Goal: Task Accomplishment & Management: Manage account settings

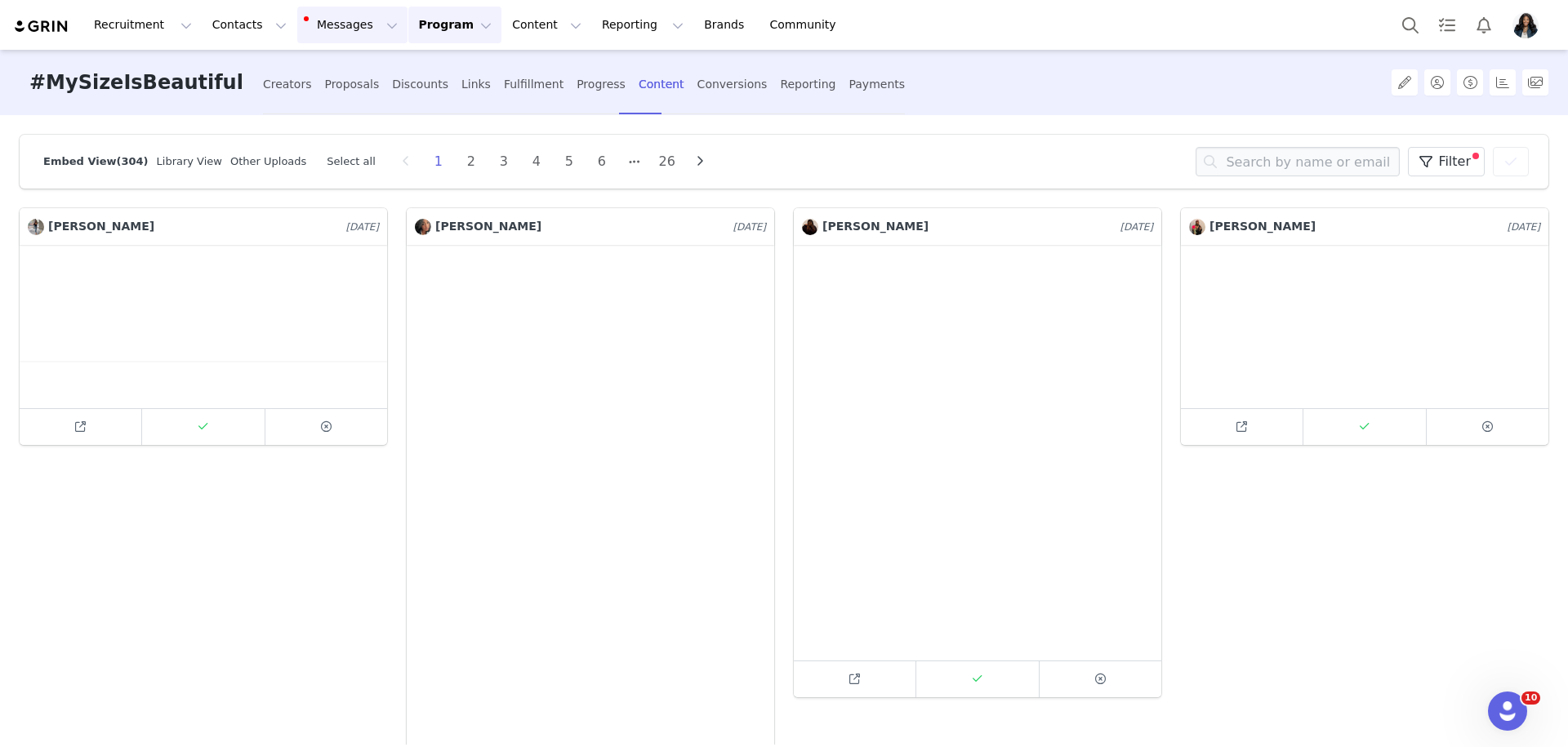
click at [330, 18] on button "Messages Messages" at bounding box center [352, 25] width 110 height 37
click at [330, 111] on link "Inbox 4" at bounding box center [344, 101] width 129 height 30
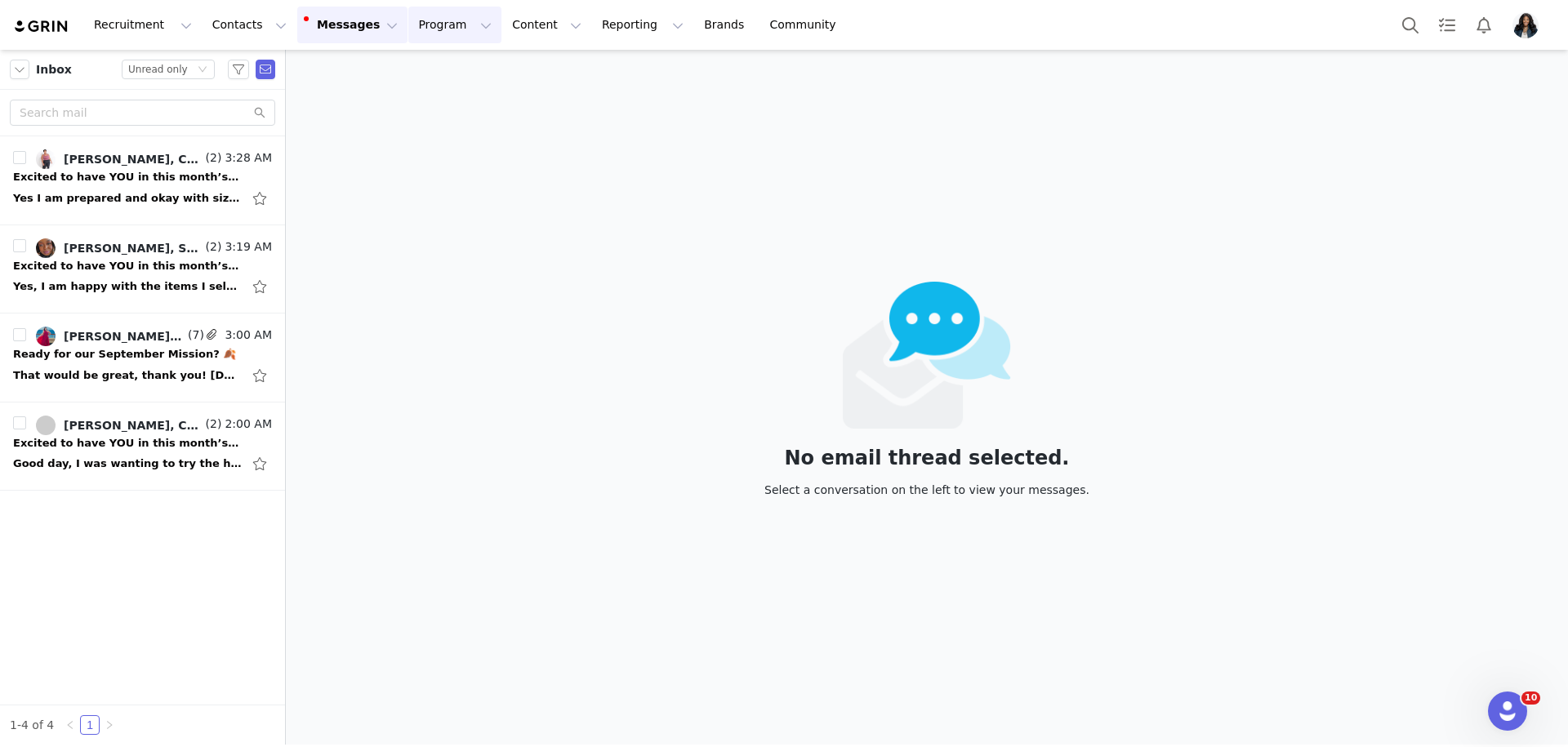
click at [413, 33] on button "Program Program" at bounding box center [455, 25] width 93 height 37
click at [438, 61] on link "Activations" at bounding box center [448, 71] width 129 height 30
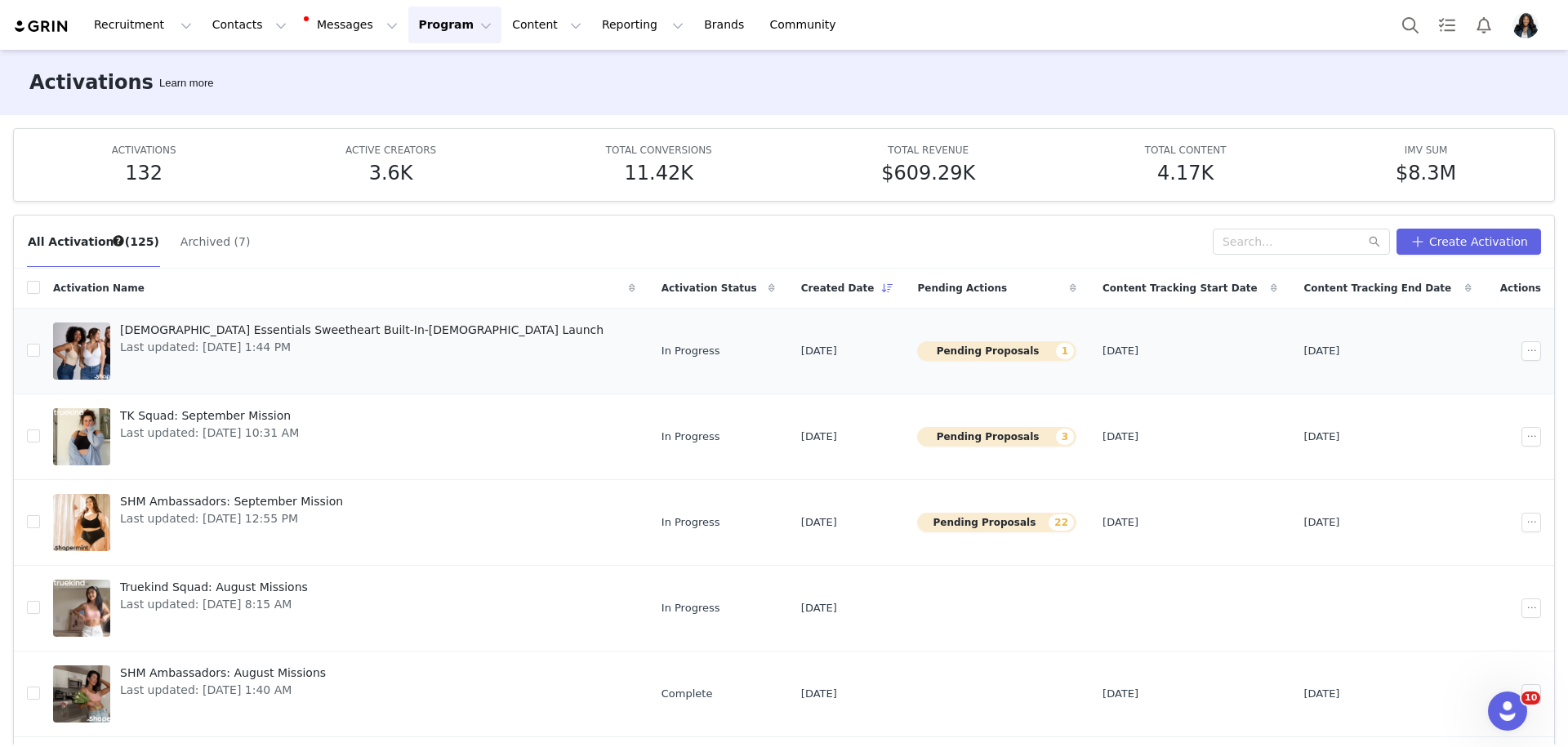
click at [294, 323] on span "[DEMOGRAPHIC_DATA] Essentials Sweetheart Built-In-[DEMOGRAPHIC_DATA] Launch" at bounding box center [361, 330] width 484 height 17
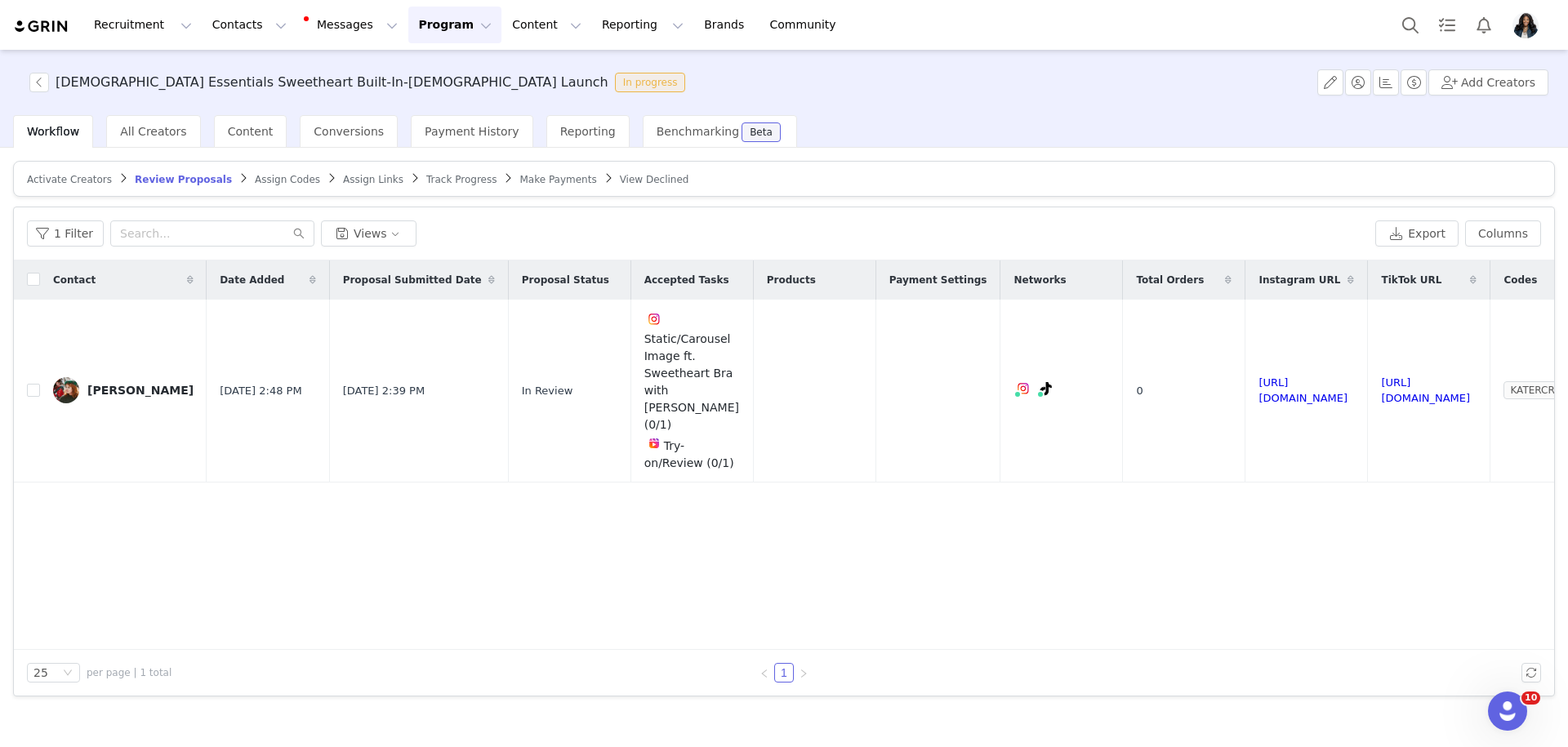
click at [431, 18] on button "Program Program" at bounding box center [455, 25] width 93 height 37
click at [461, 71] on div "Activations" at bounding box center [447, 72] width 109 height 17
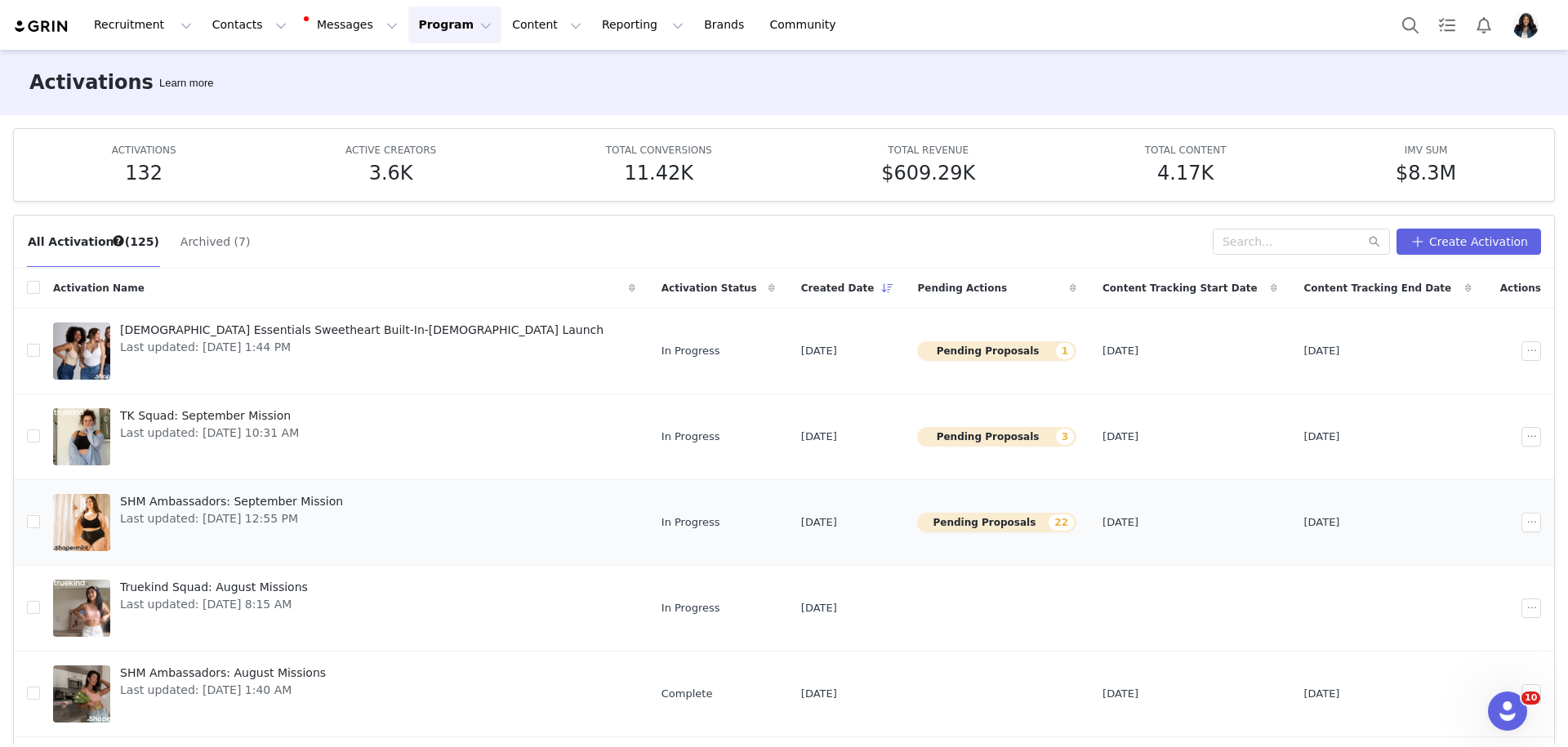
click at [282, 503] on span "SHM Ambassadors: September Mission" at bounding box center [231, 502] width 223 height 17
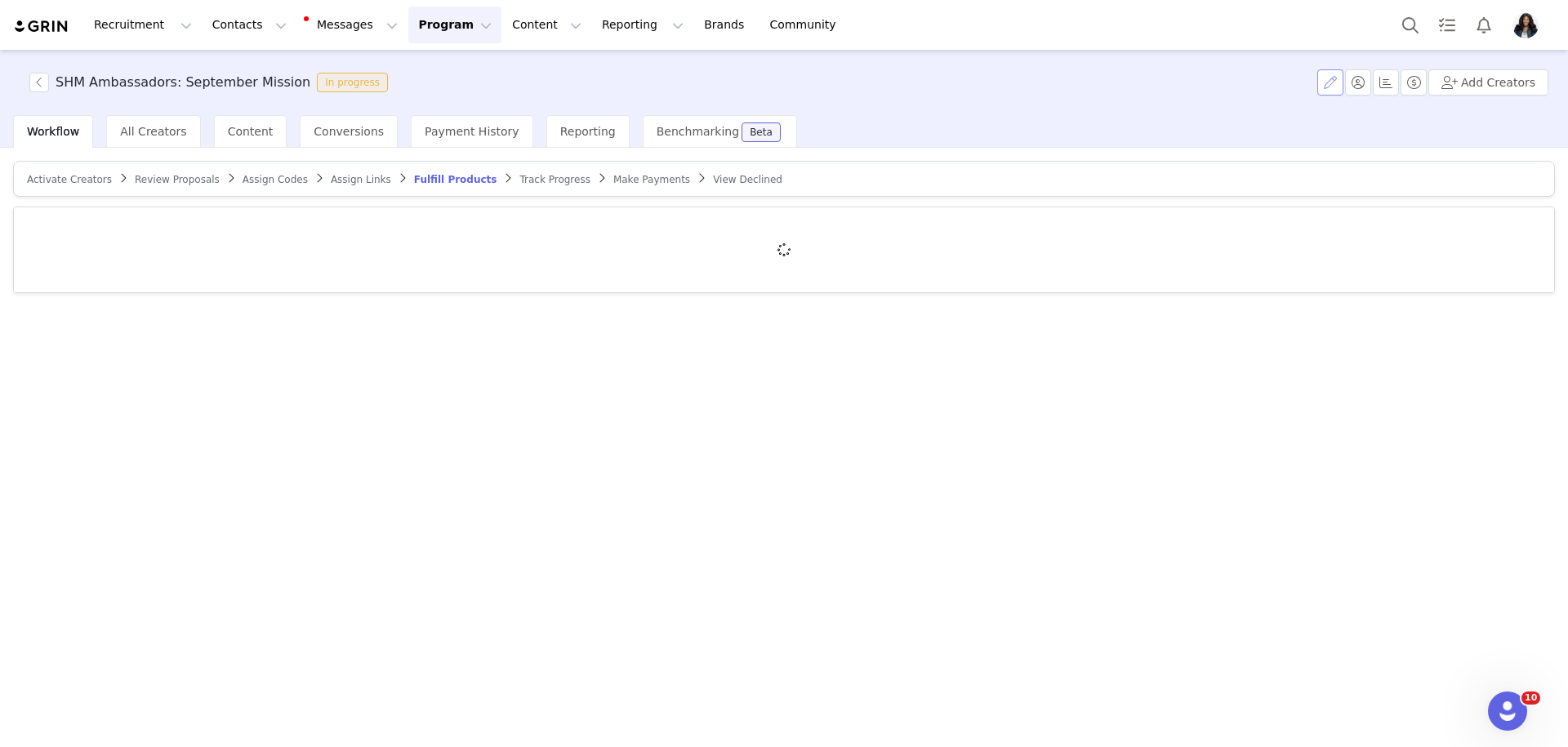
click at [1330, 78] on button "button" at bounding box center [1330, 82] width 26 height 26
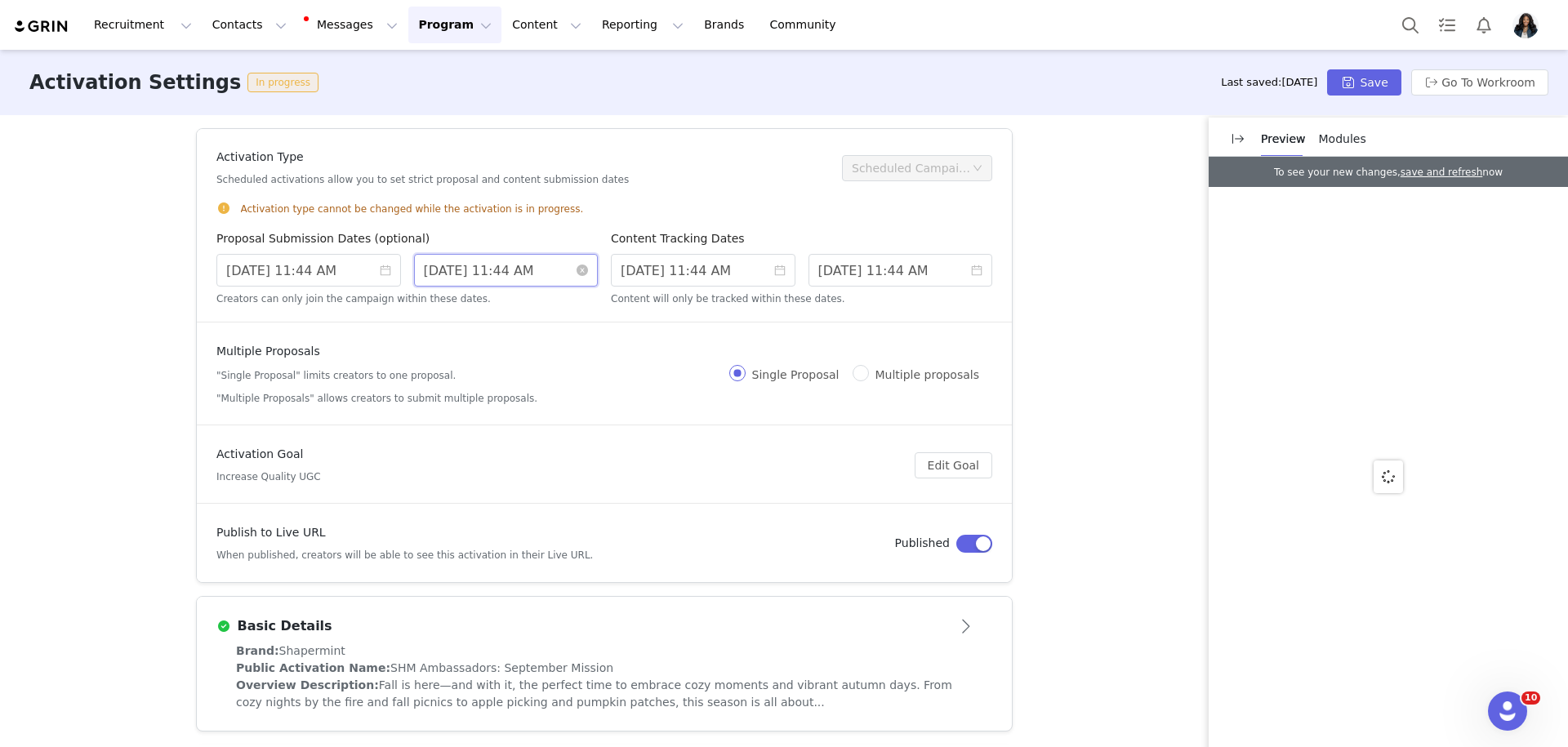
click at [523, 280] on input "[DATE] 11:44 AM" at bounding box center [506, 270] width 184 height 33
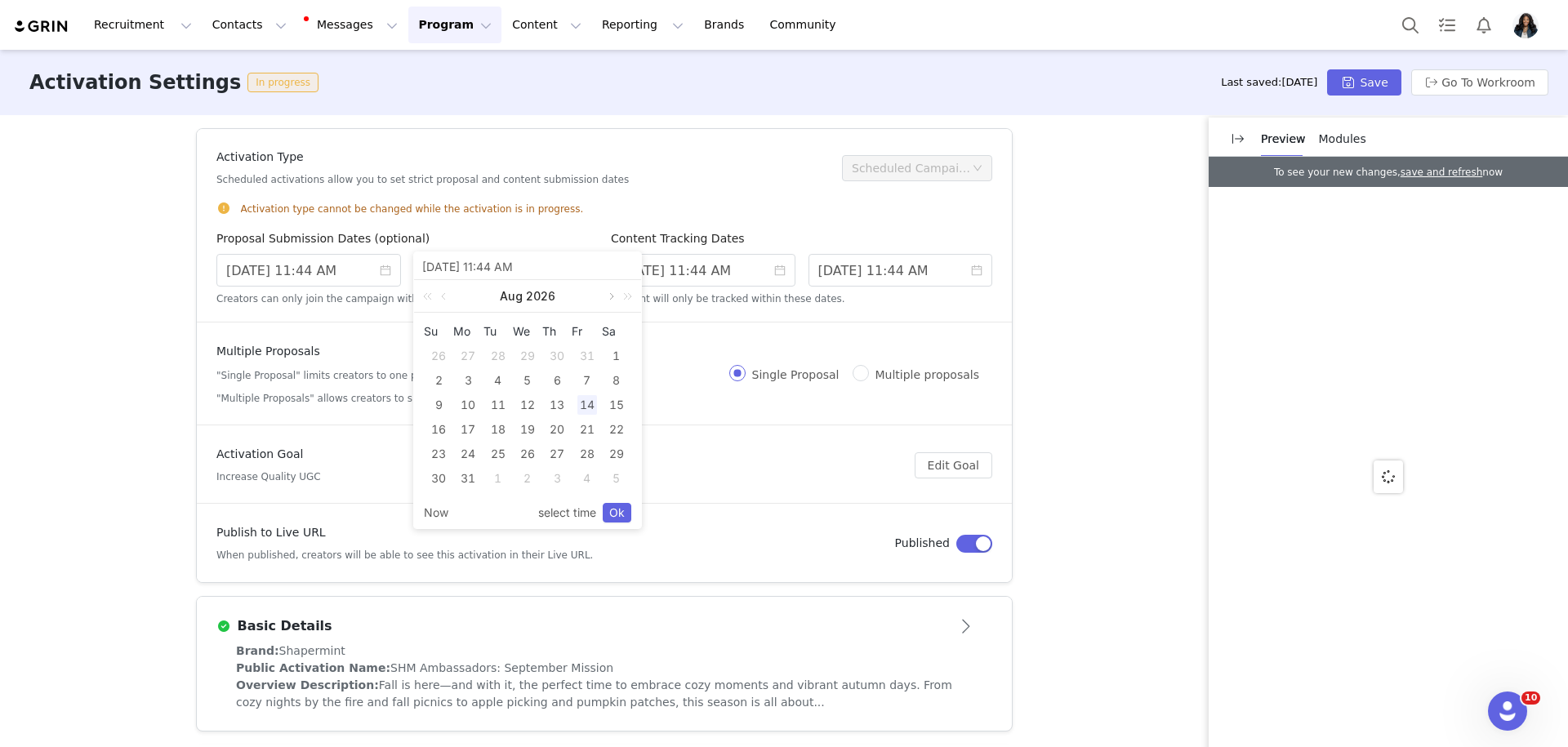
click at [603, 293] on link at bounding box center [609, 296] width 14 height 33
click at [590, 402] on div "18" at bounding box center [587, 404] width 19 height 19
type input "[DATE] 11:44 PM"
click at [590, 402] on div "18" at bounding box center [587, 404] width 19 height 19
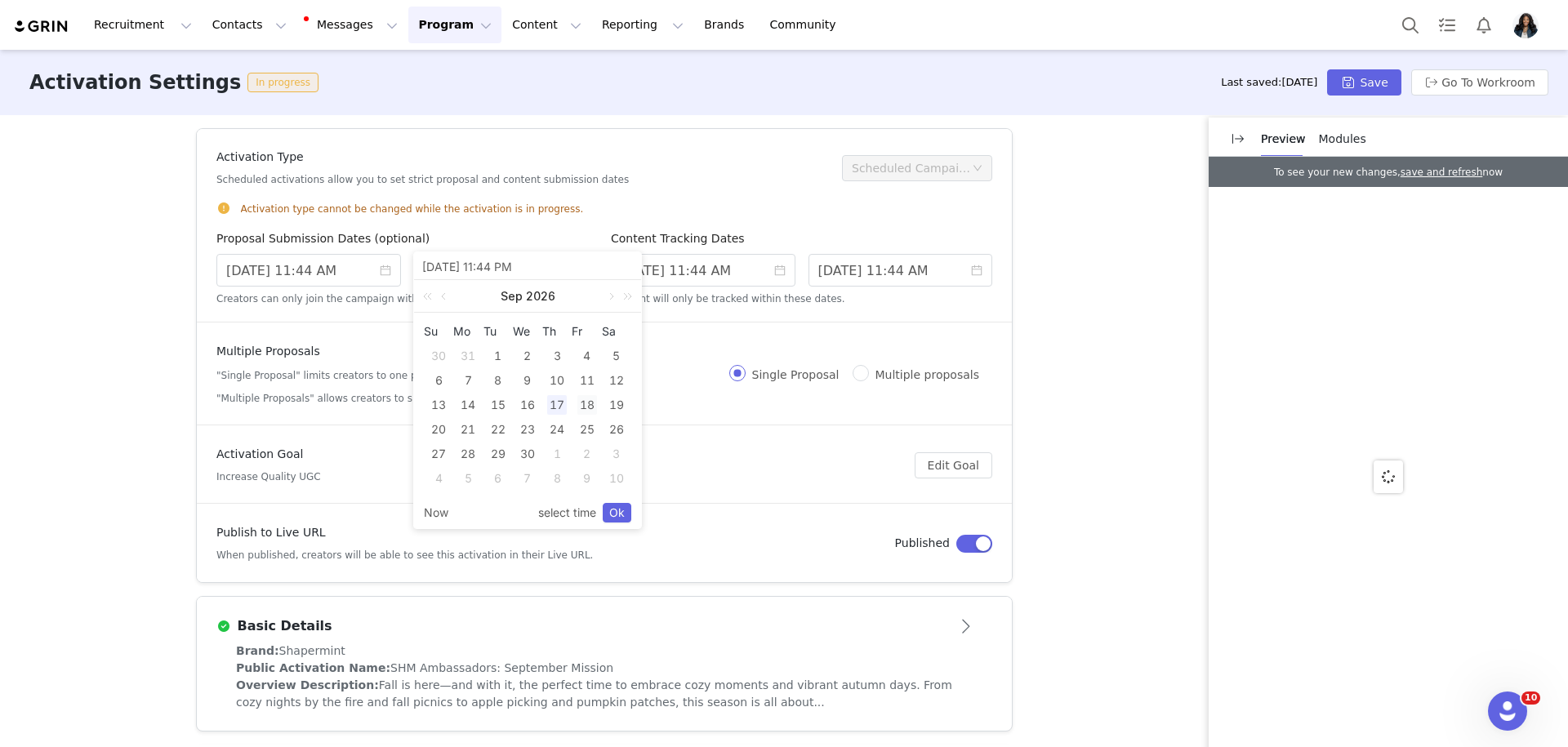
type input "[DATE] 11:44 AM"
click at [625, 507] on link "Ok" at bounding box center [617, 512] width 29 height 19
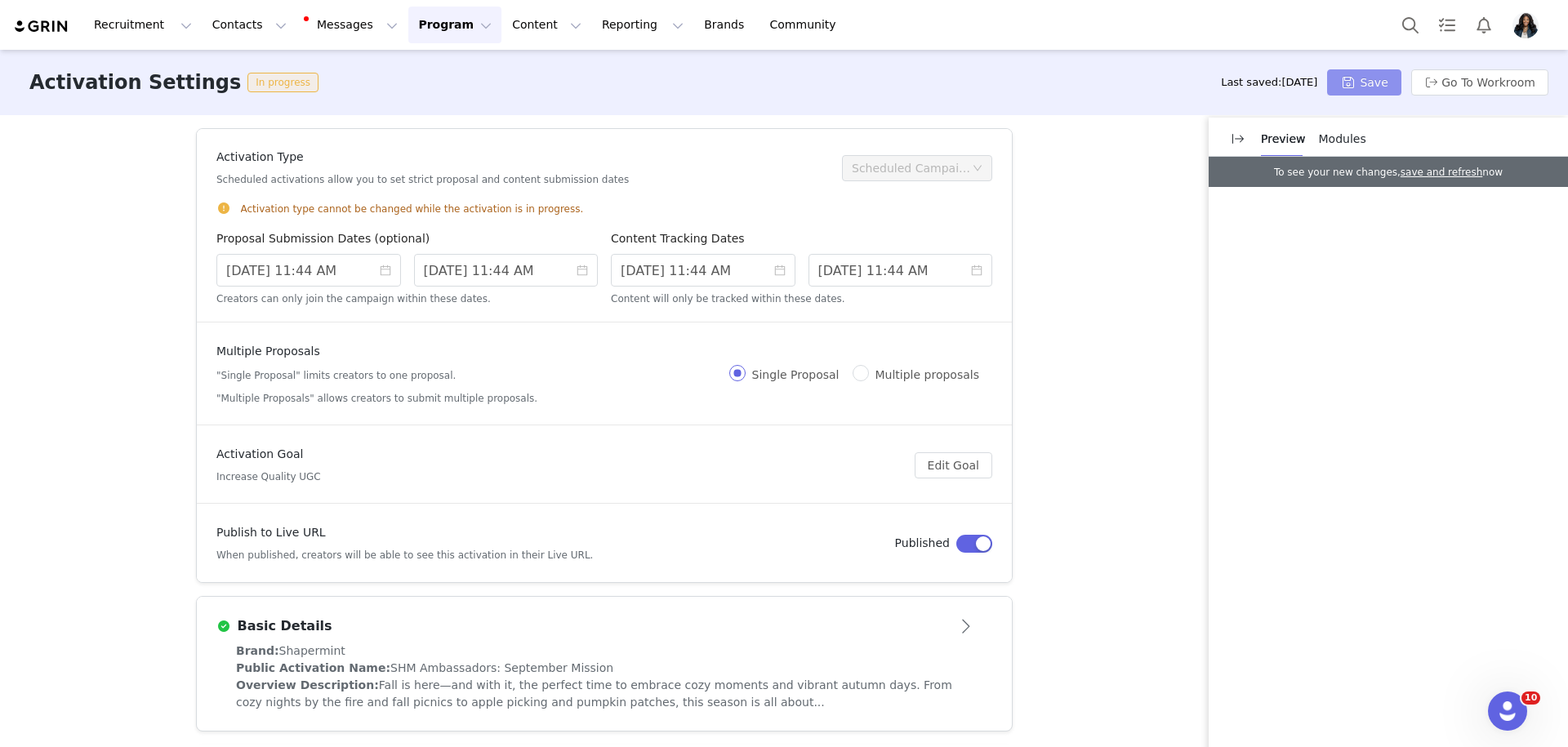
click at [1364, 87] on button "Save" at bounding box center [1363, 82] width 73 height 26
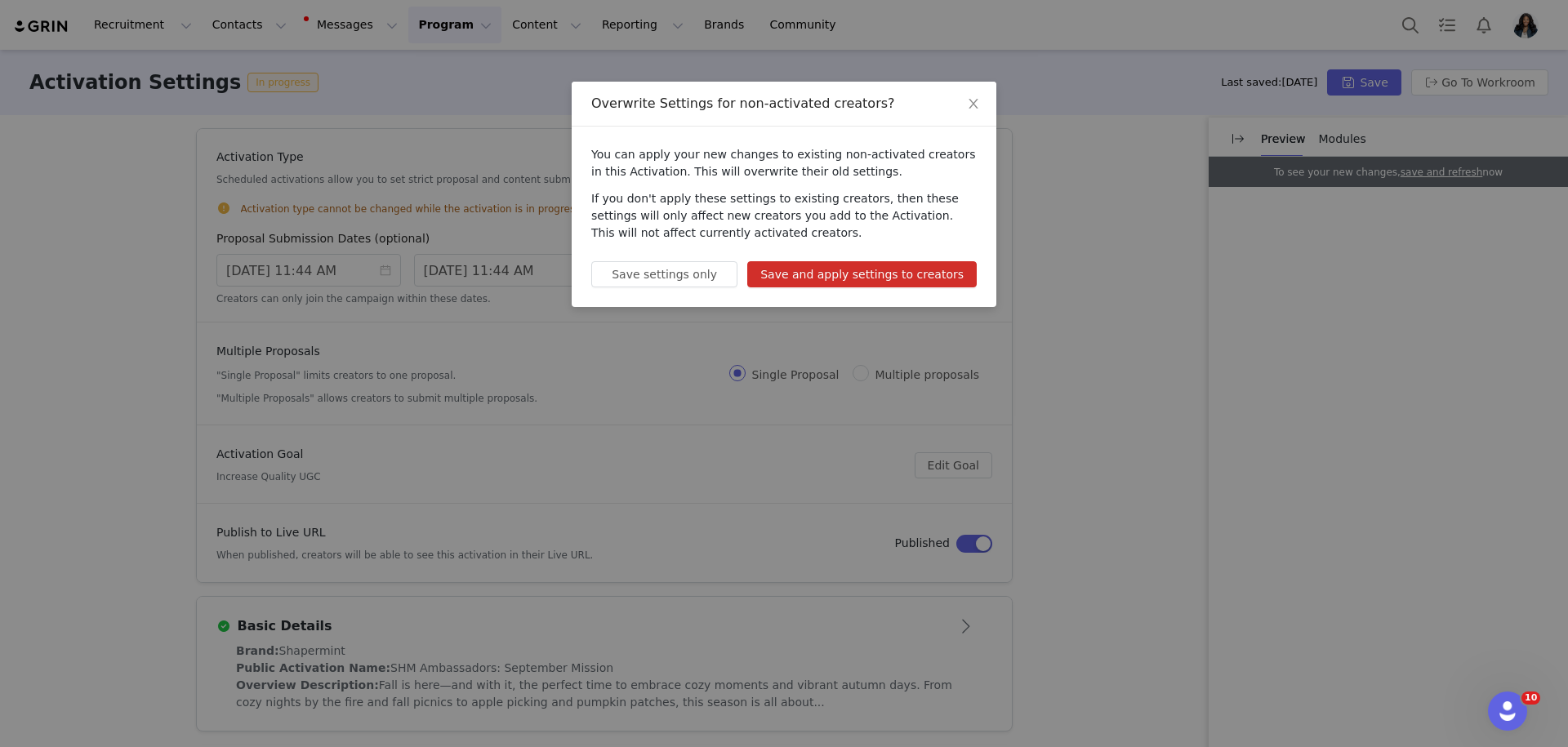
click at [867, 273] on button "Save and apply settings to creators" at bounding box center [862, 274] width 230 height 26
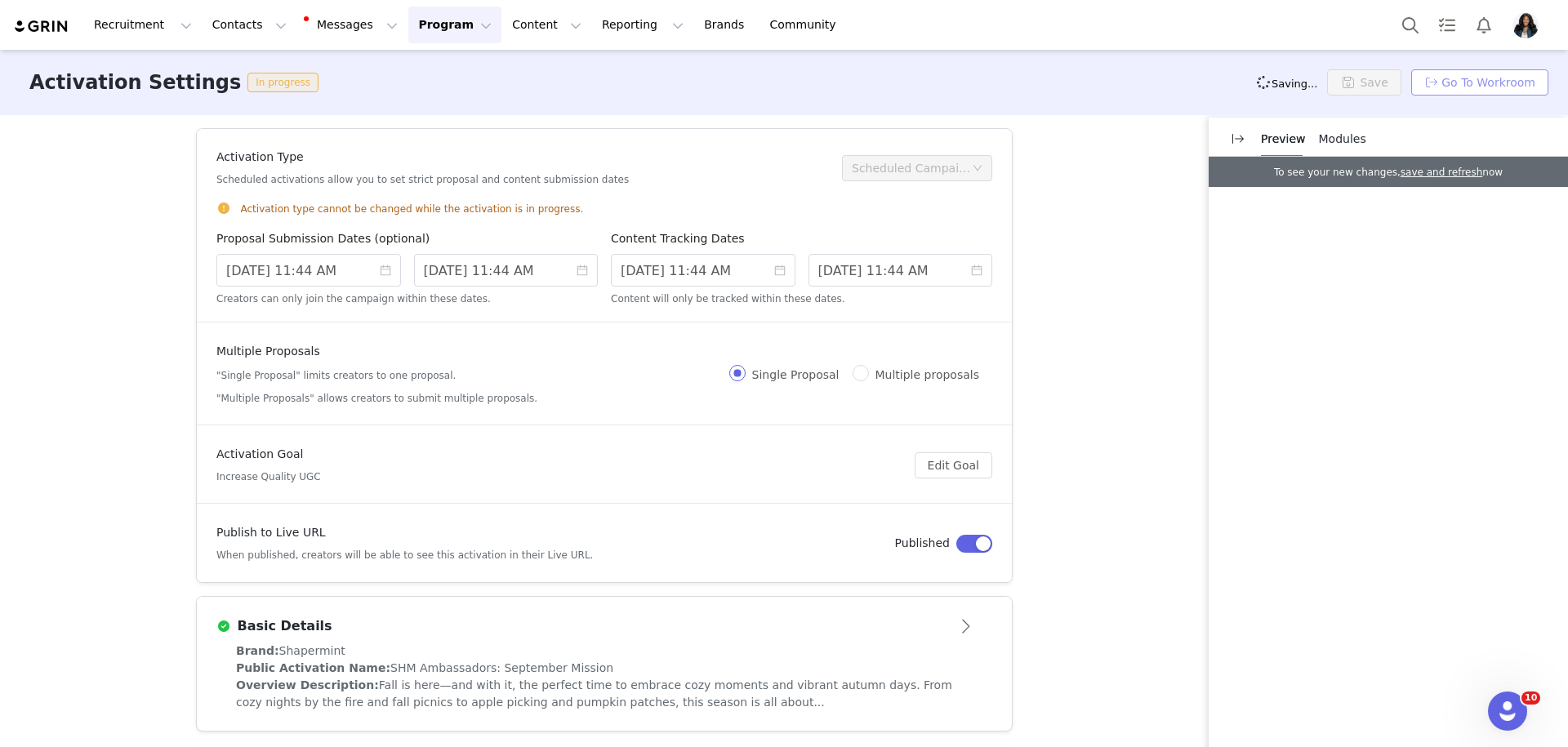
click at [1502, 84] on button "Go To Workroom" at bounding box center [1479, 82] width 137 height 26
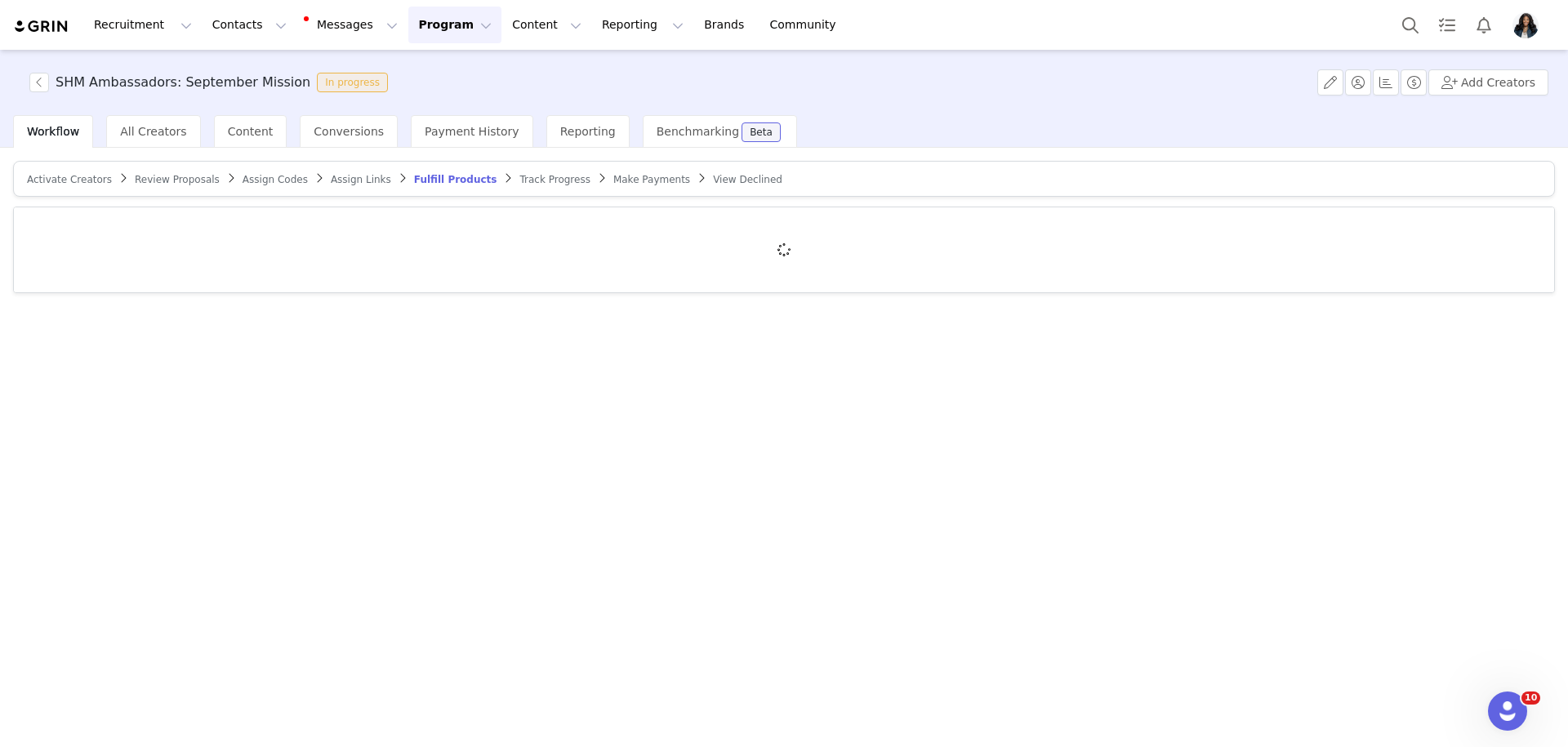
click at [157, 182] on span "Review Proposals" at bounding box center [178, 180] width 85 height 12
click at [443, 22] on button "Program Program" at bounding box center [455, 25] width 93 height 37
click at [445, 74] on p "Activations" at bounding box center [427, 72] width 63 height 17
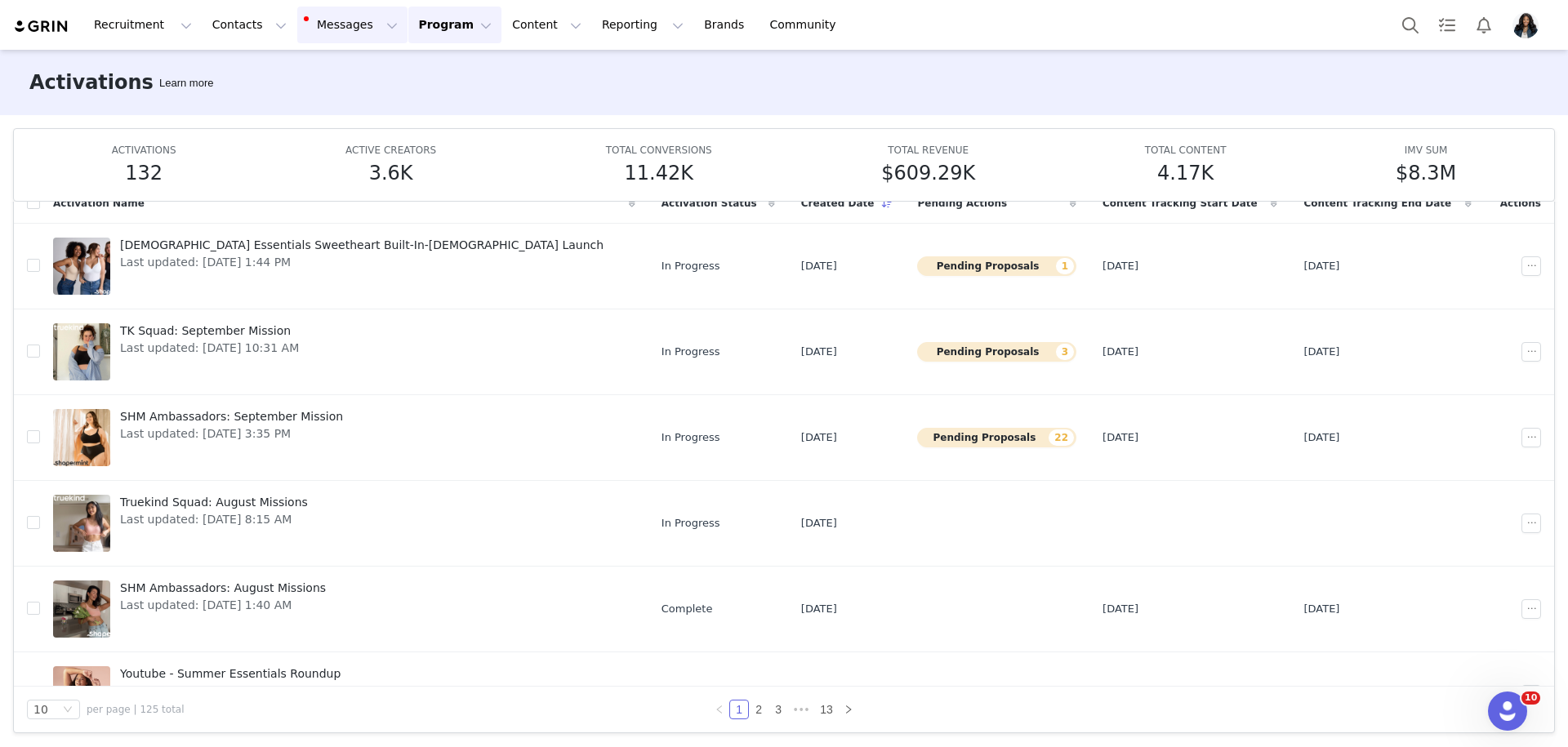
click at [344, 35] on button "Messages Messages" at bounding box center [352, 25] width 110 height 37
